Goal: Task Accomplishment & Management: Manage account settings

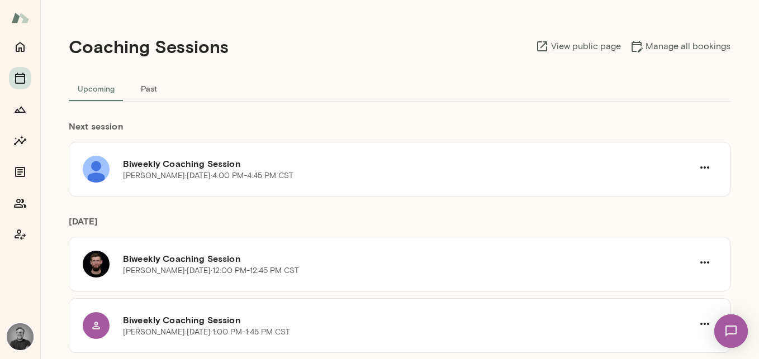
scroll to position [72, 0]
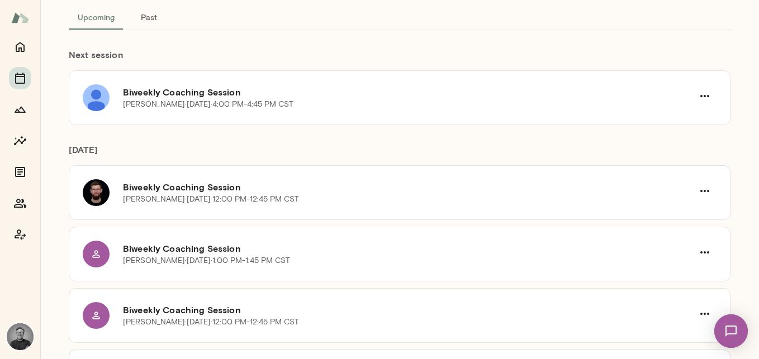
click at [16, 341] on img at bounding box center [20, 336] width 27 height 27
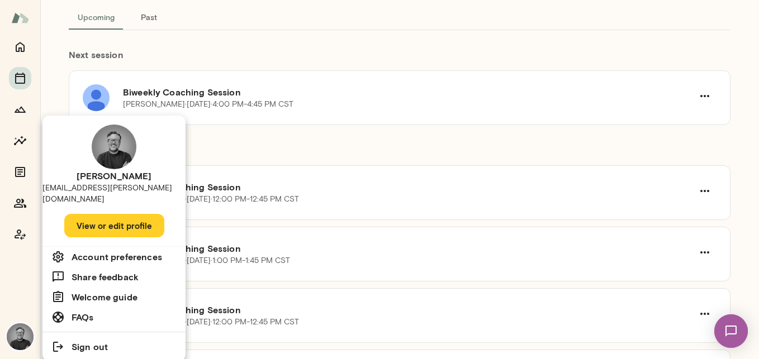
click at [102, 214] on button "View or edit profile" at bounding box center [114, 225] width 100 height 23
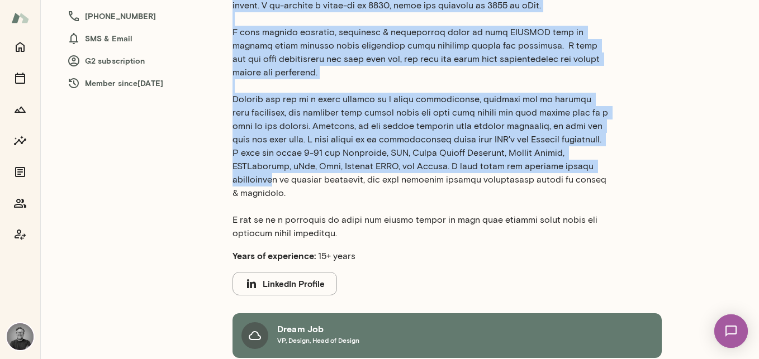
scroll to position [256, 0]
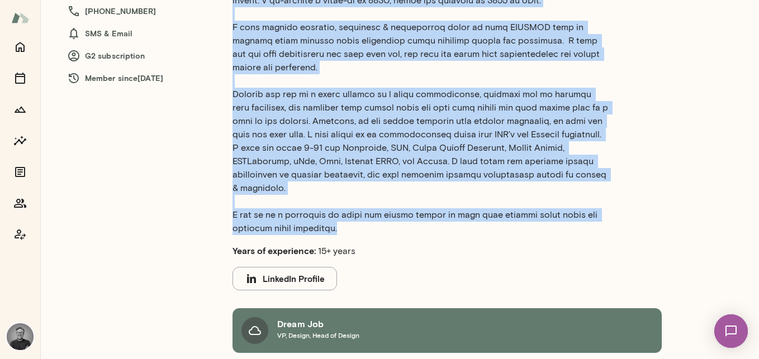
drag, startPoint x: 567, startPoint y: 99, endPoint x: 349, endPoint y: 217, distance: 247.5
click at [349, 217] on p at bounding box center [419, 87] width 375 height 295
copy p "I’m an advisor and executive coach, specializing in critical transitions. I've …"
click at [436, 113] on p at bounding box center [419, 87] width 375 height 295
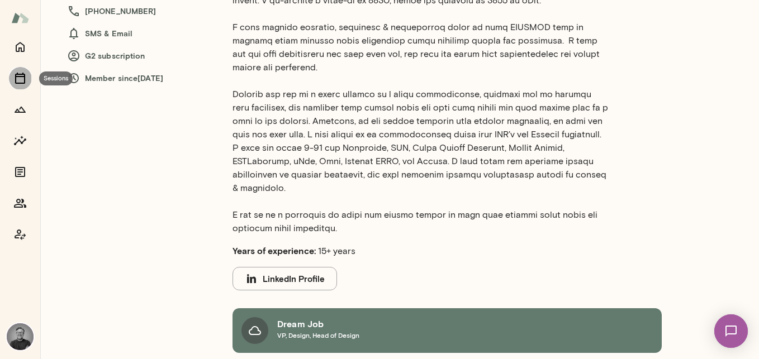
click at [16, 82] on icon "Sessions" at bounding box center [20, 78] width 10 height 11
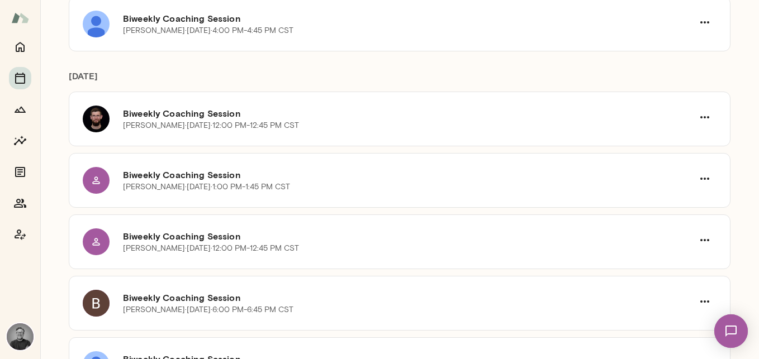
scroll to position [156, 0]
